Goal: Information Seeking & Learning: Find specific page/section

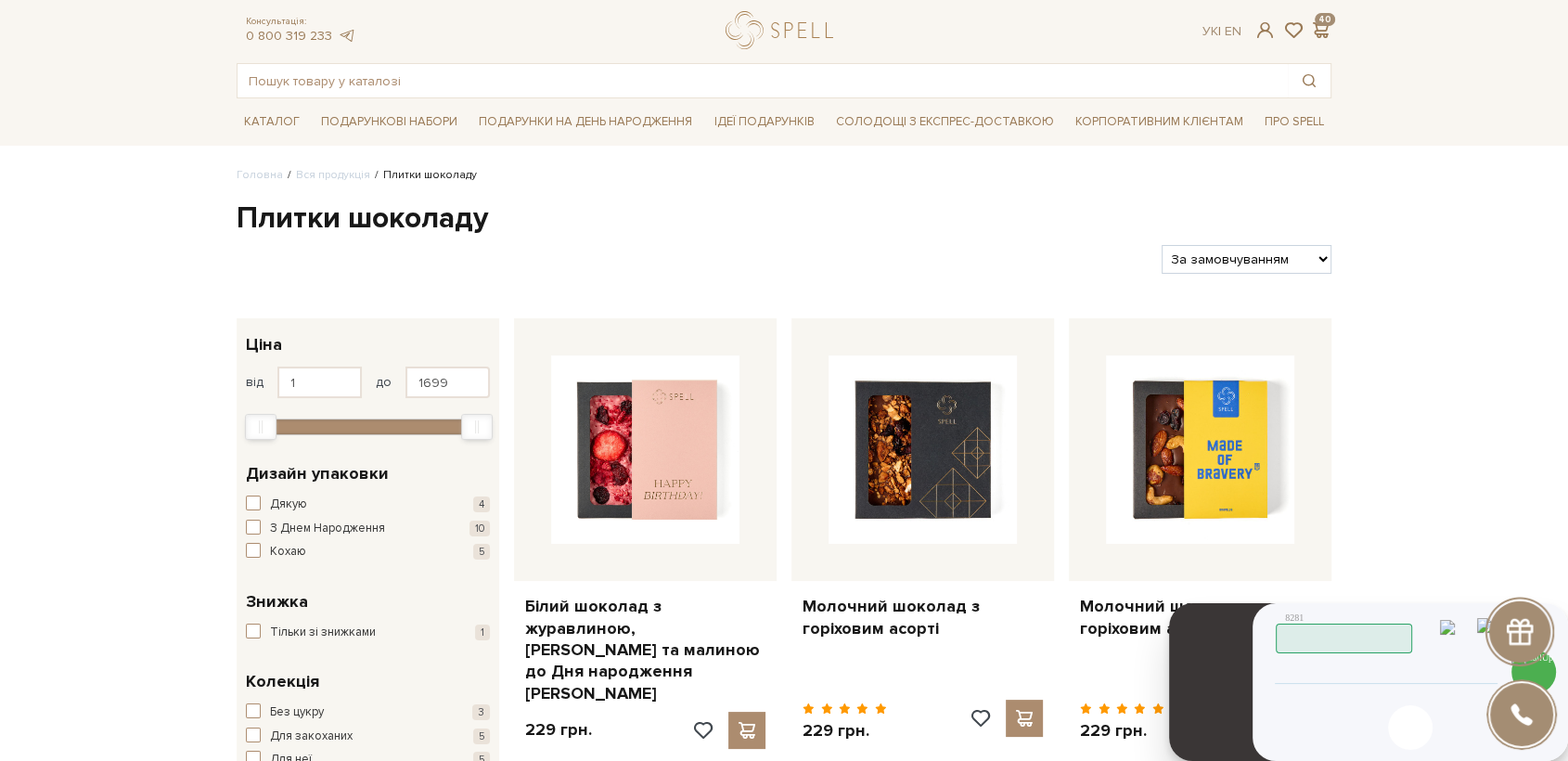
scroll to position [22, 0]
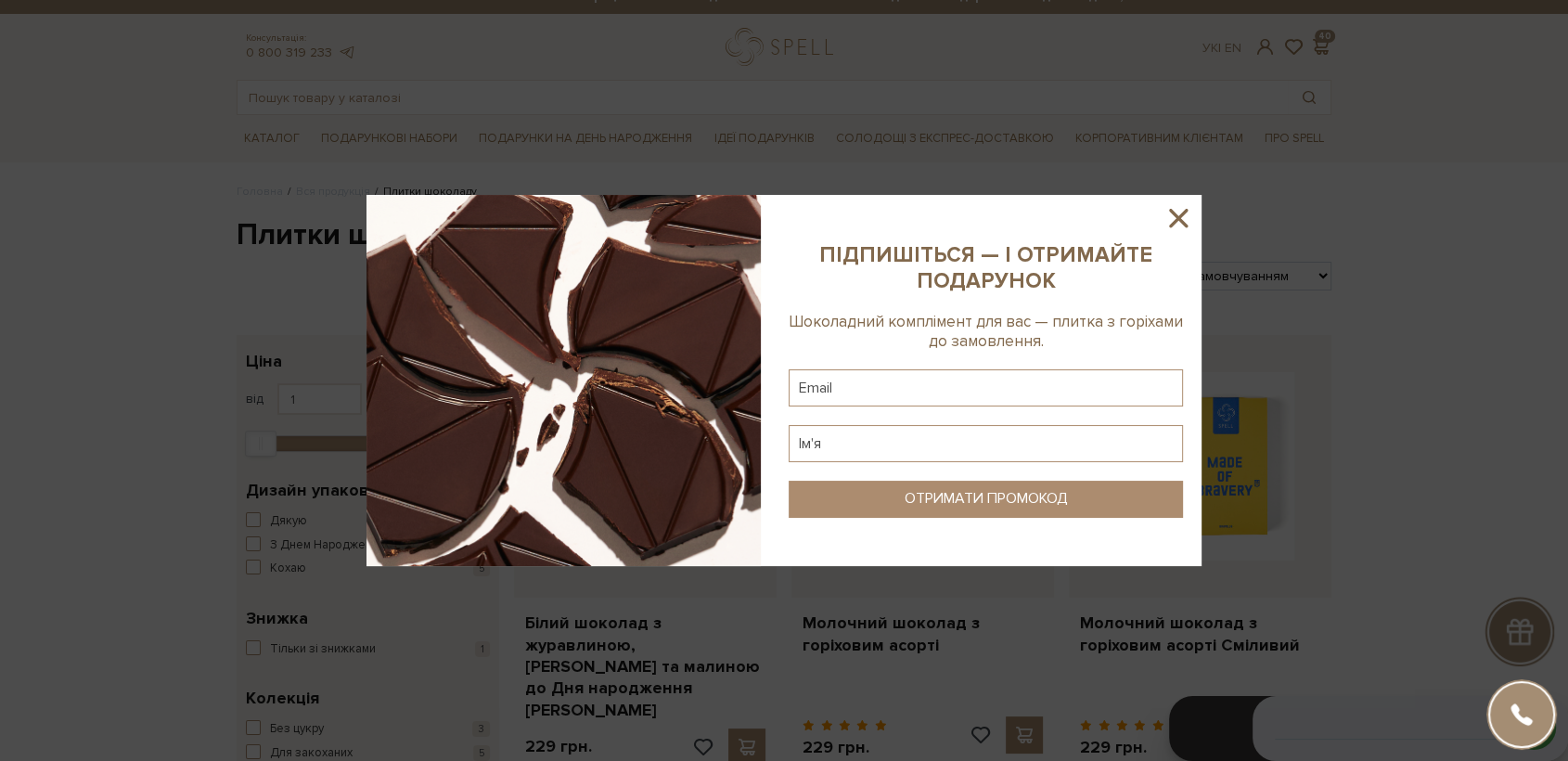
click at [1172, 215] on icon at bounding box center [1178, 218] width 31 height 31
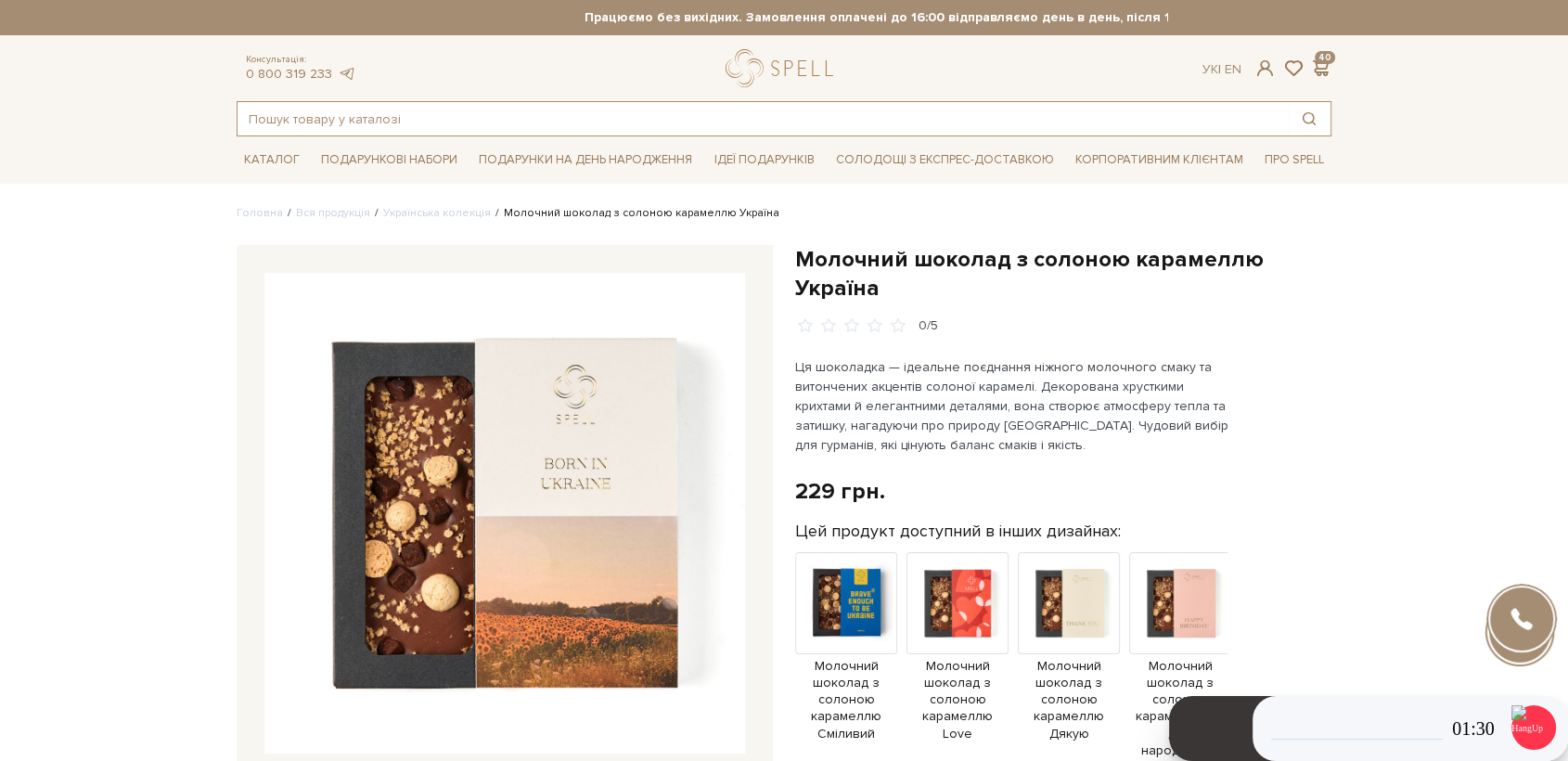
click at [453, 131] on input "text" at bounding box center [762, 119] width 1050 height 33
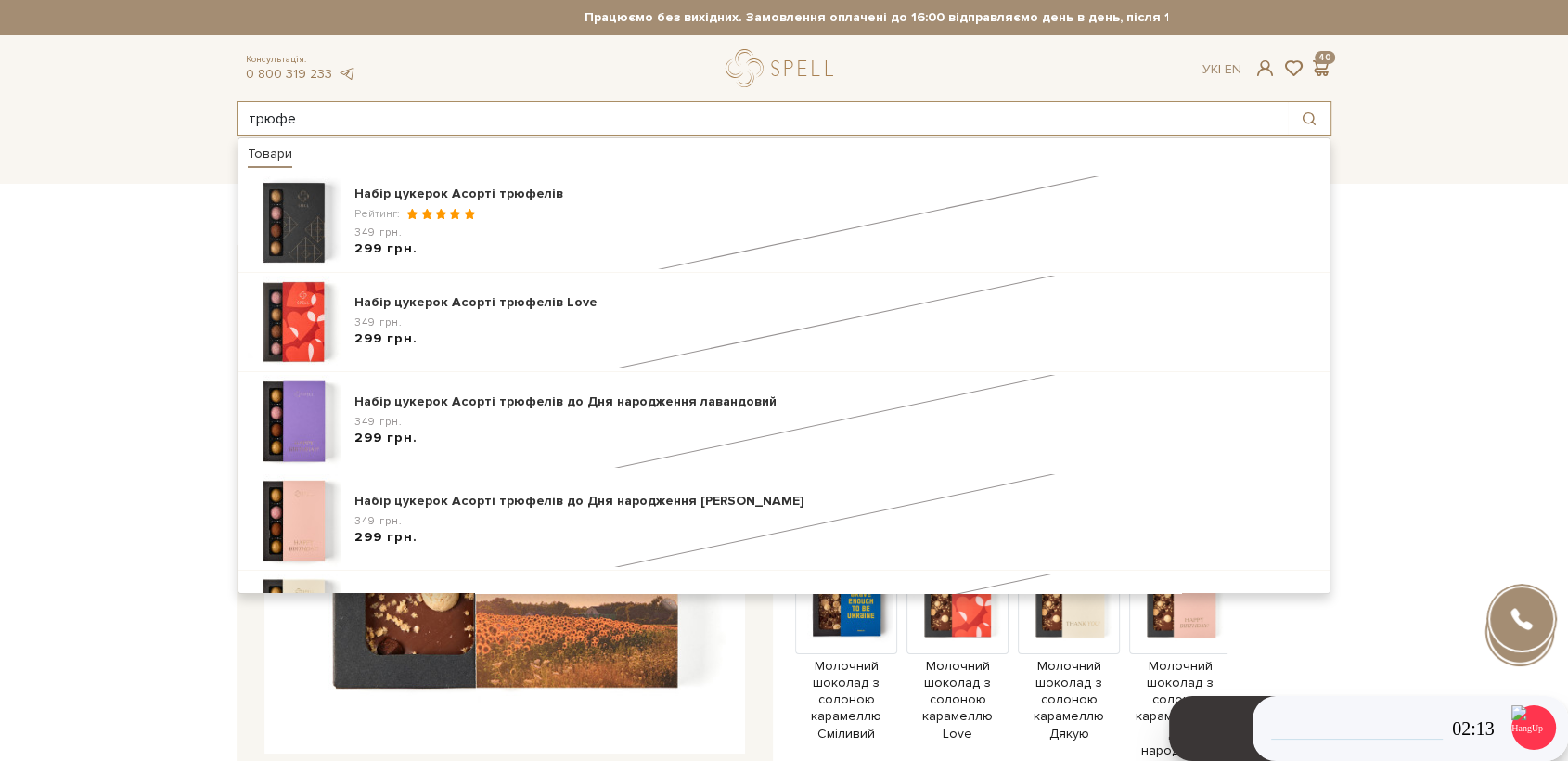
type input "трюфе"
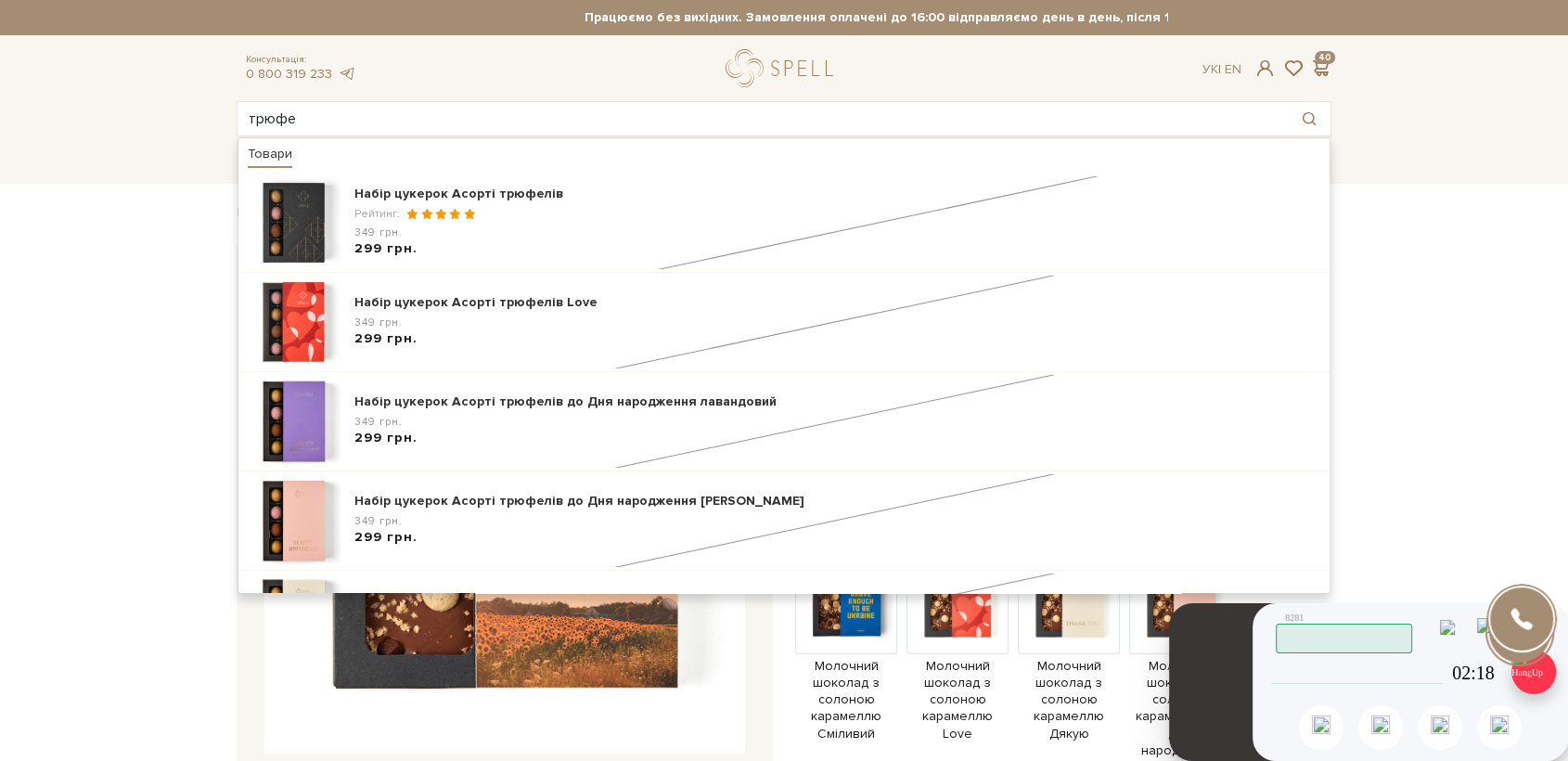
drag, startPoint x: 1540, startPoint y: 670, endPoint x: 1338, endPoint y: 647, distance: 203.3
click at [1539, 670] on img at bounding box center [1533, 671] width 44 height 44
